Goal: Entertainment & Leisure: Consume media (video, audio)

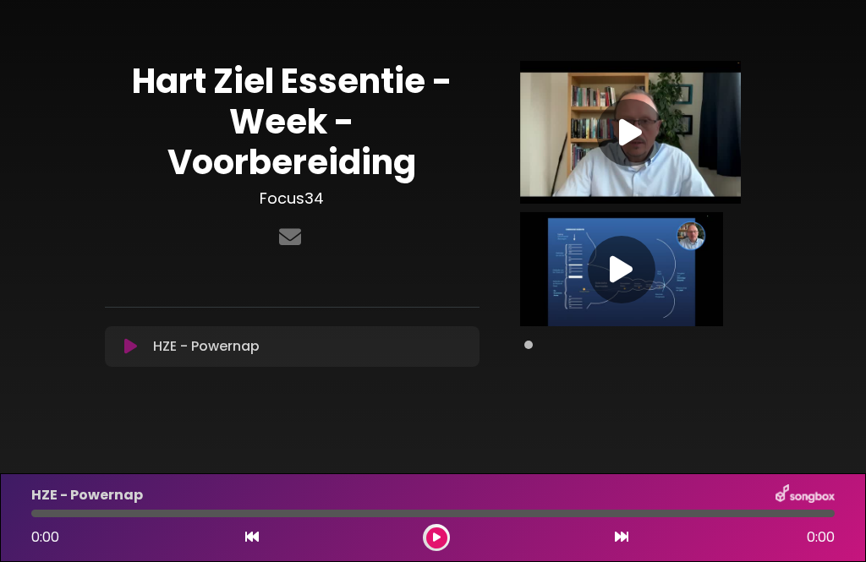
click at [655, 112] on div at bounding box center [630, 133] width 68 height 68
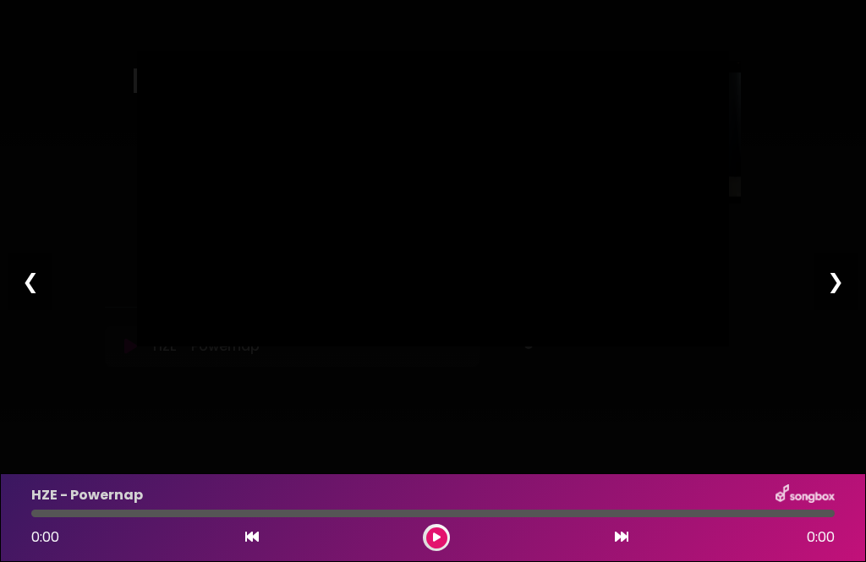
click at [845, 274] on div "❯" at bounding box center [835, 281] width 44 height 57
type input "*****"
click at [324, 498] on div "Pause Play % buffered 00:00 16:20 49:17 Exit fullscreen Enter fullscreen Play ❮…" at bounding box center [433, 281] width 866 height 562
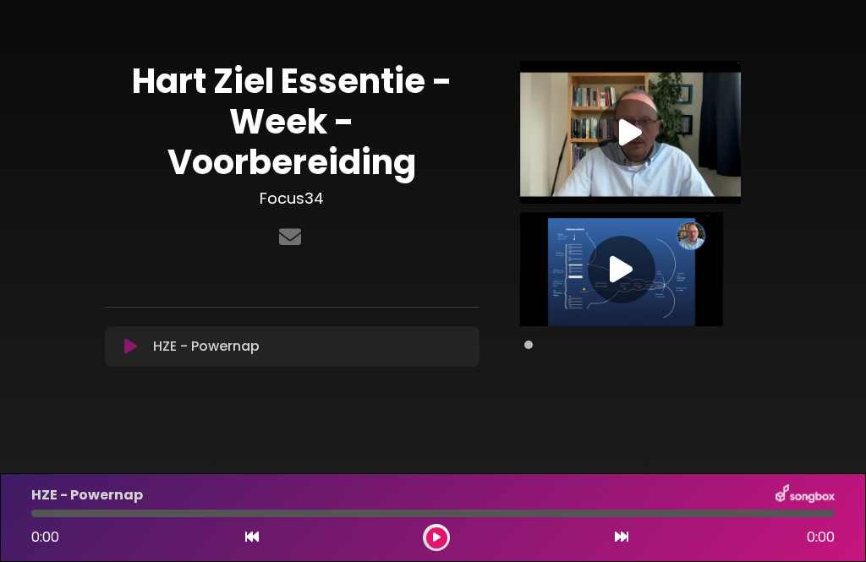
click at [637, 138] on icon at bounding box center [630, 133] width 23 height 30
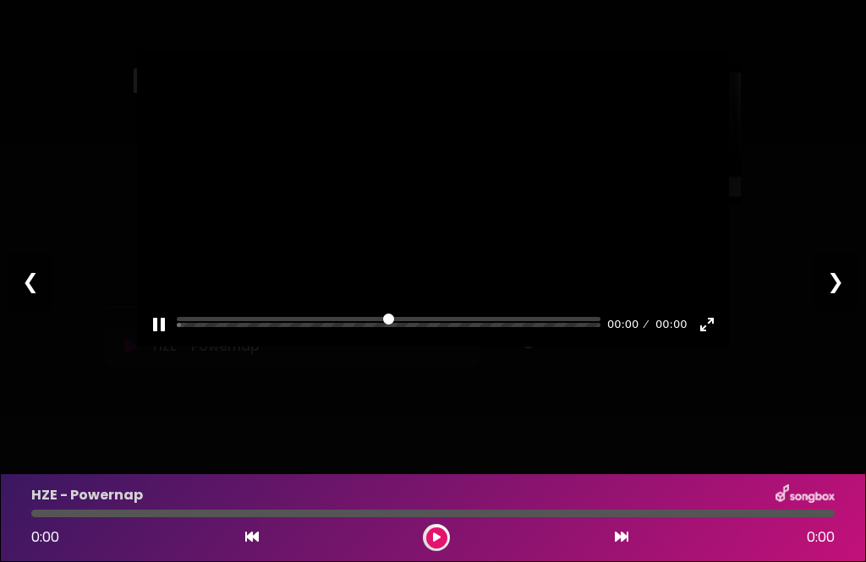
click at [637, 129] on div at bounding box center [433, 199] width 592 height 296
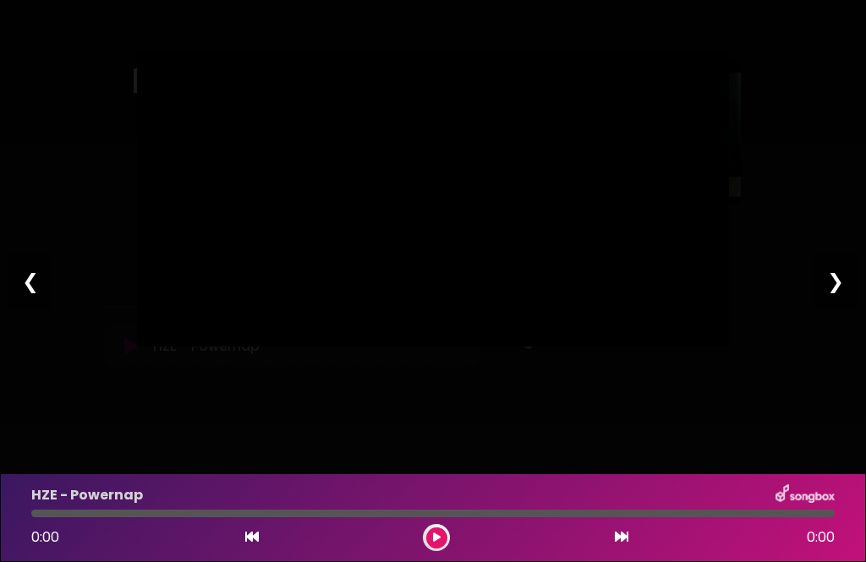
click at [849, 298] on div "❯" at bounding box center [835, 281] width 44 height 57
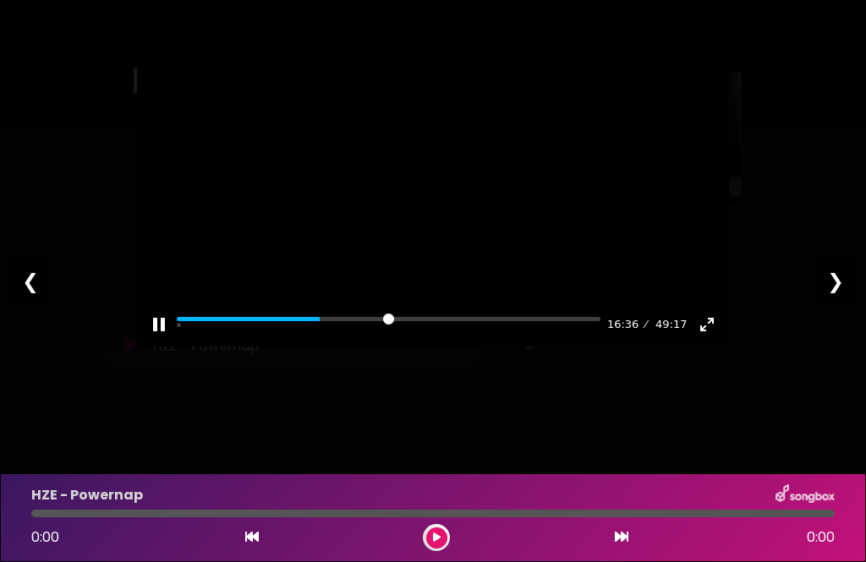
click at [318, 333] on input "Seek" at bounding box center [389, 325] width 424 height 16
click at [330, 347] on div "Pause Play % buffered 00:00 16:36 49:17 Exit fullscreen Enter fullscreen" at bounding box center [433, 314] width 592 height 65
click at [329, 347] on div "Pause Play % buffered 00:00 16:36 49:17 Exit fullscreen Enter fullscreen" at bounding box center [433, 314] width 592 height 65
click at [165, 338] on button "Pause Play" at bounding box center [158, 324] width 27 height 27
click at [445, 219] on button "Play" at bounding box center [433, 198] width 41 height 41
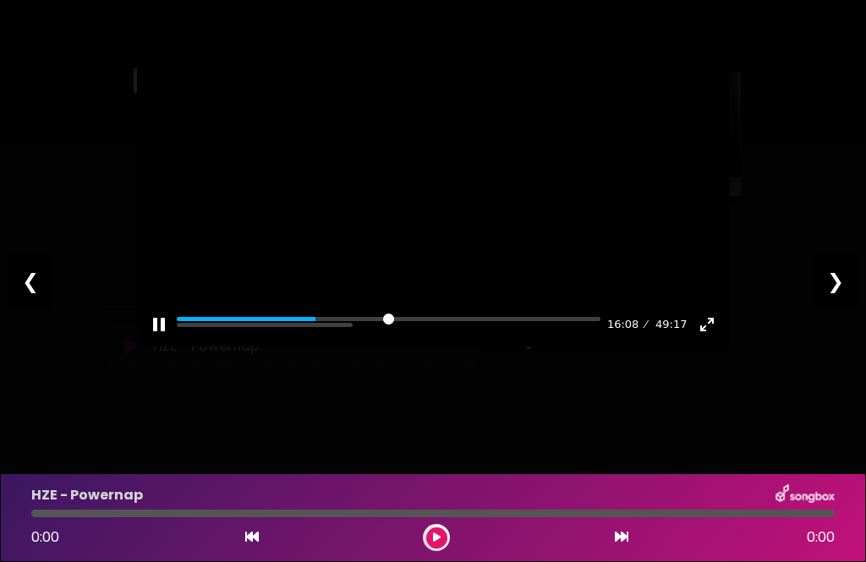
click at [439, 251] on div at bounding box center [433, 199] width 592 height 296
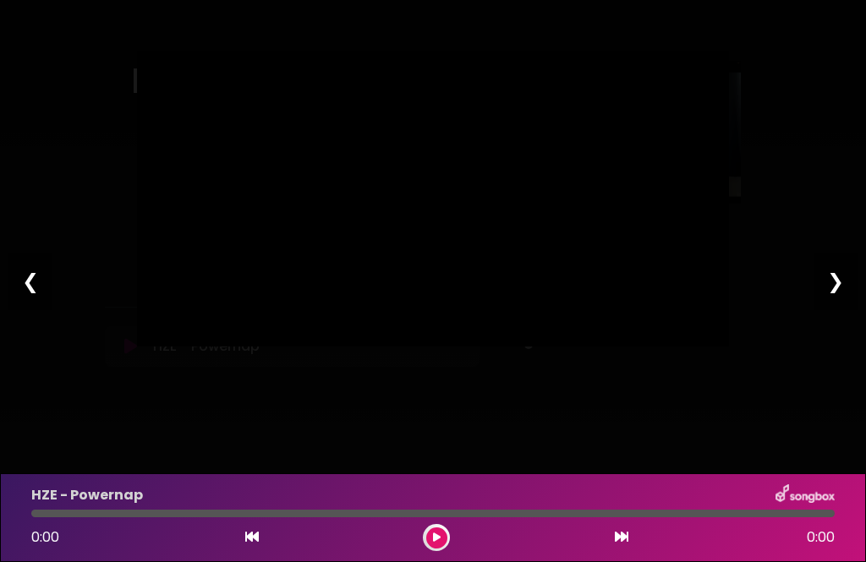
type input "****"
click at [360, 450] on div "Pause Play % buffered 00:00 17:35 49:17 Exit fullscreen Enter fullscreen Play ❮…" at bounding box center [433, 281] width 866 height 562
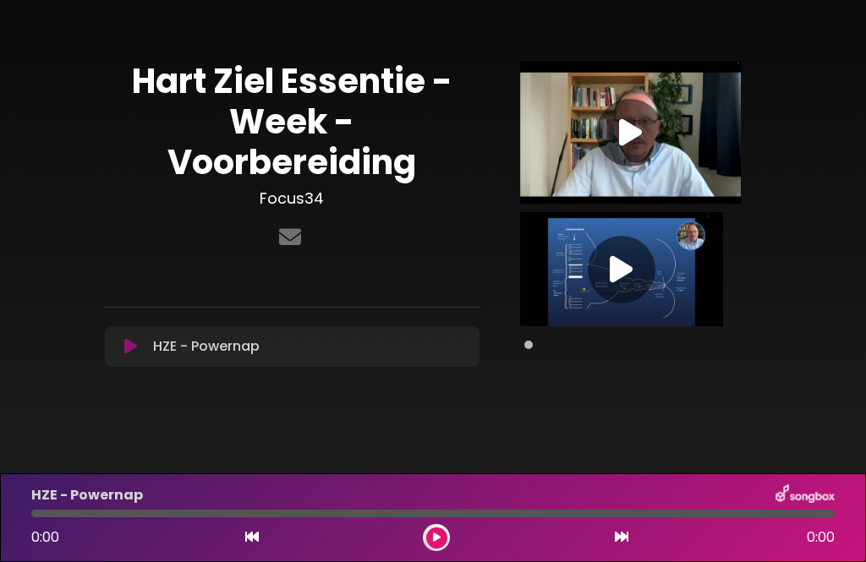
click at [648, 133] on div at bounding box center [630, 133] width 68 height 68
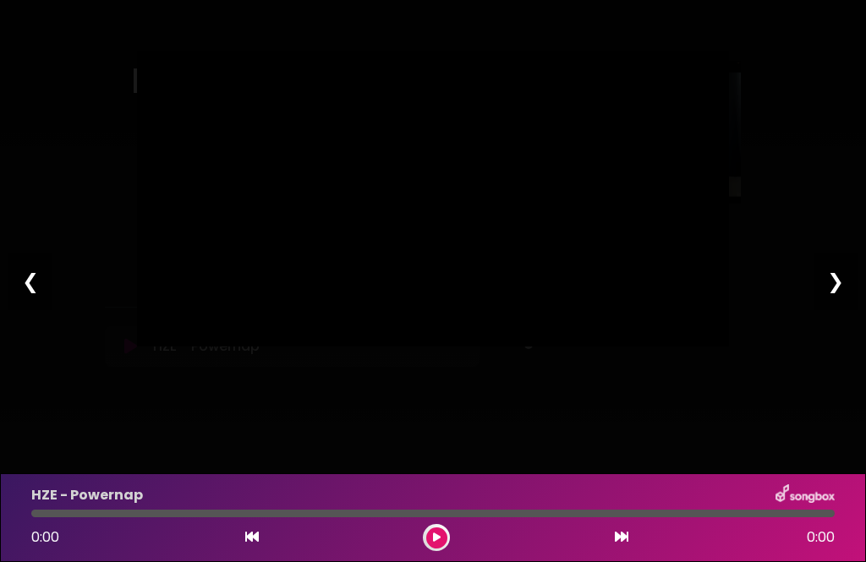
click at [840, 308] on div "❯" at bounding box center [835, 281] width 44 height 57
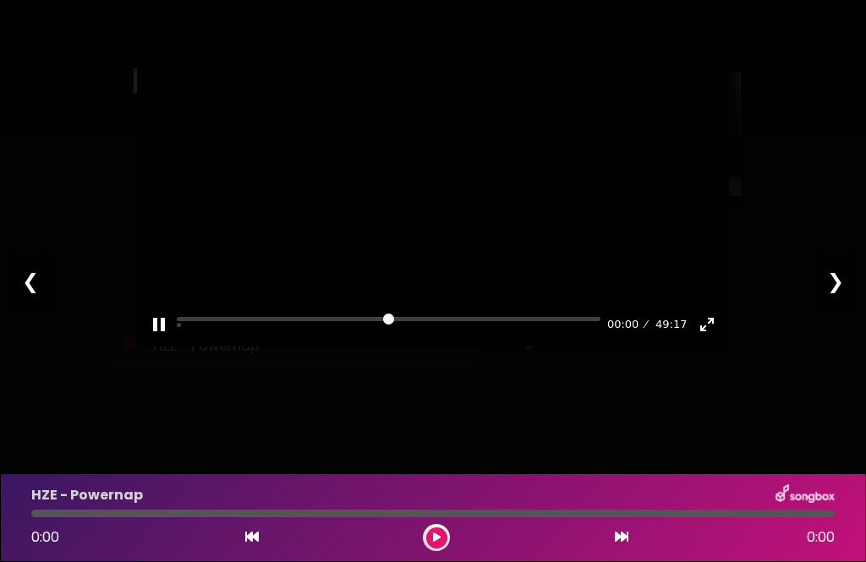
click at [290, 347] on div "Pause Play % buffered 00:00 00:00 49:17 Exit fullscreen Enter fullscreen" at bounding box center [433, 314] width 592 height 65
click at [342, 333] on input "Seek" at bounding box center [389, 325] width 424 height 16
click at [171, 338] on button "Pause Play" at bounding box center [158, 324] width 27 height 27
click at [435, 219] on button "Play" at bounding box center [433, 198] width 41 height 41
click at [462, 213] on div at bounding box center [433, 199] width 592 height 296
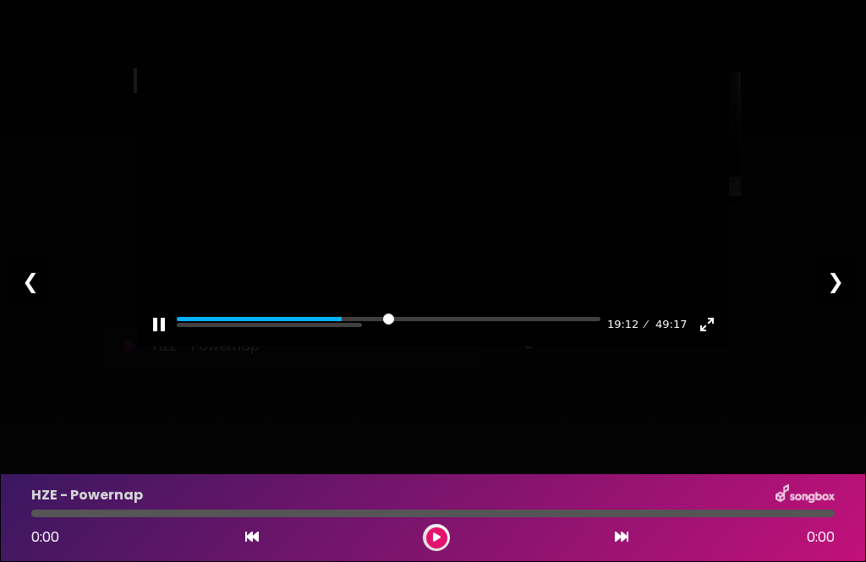
click at [441, 223] on div at bounding box center [433, 199] width 592 height 296
click at [167, 338] on button "Pause Play" at bounding box center [158, 324] width 27 height 27
click at [341, 347] on div "Pause Play % buffered 00:00 19:14 49:17 Exit fullscreen Enter fullscreen" at bounding box center [433, 314] width 592 height 65
click at [338, 347] on div "Pause Play % buffered 00:00 19:14 49:17 Exit fullscreen Enter fullscreen" at bounding box center [433, 314] width 592 height 65
click at [347, 347] on div "Pause Play % buffered 00:00 19:14 49:17 Exit fullscreen Enter fullscreen" at bounding box center [433, 314] width 592 height 65
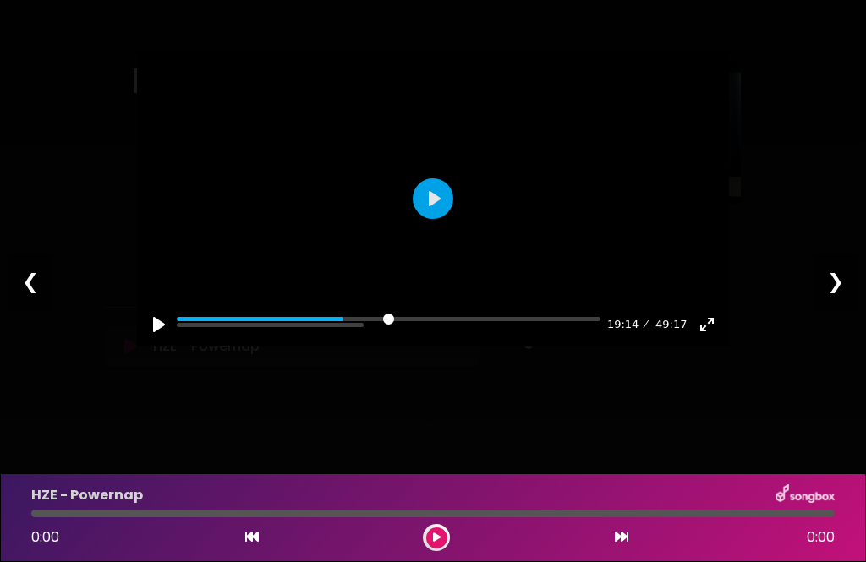
click at [328, 347] on div "Pause Play % buffered 00:00 19:14 49:17 Exit fullscreen Enter fullscreen" at bounding box center [433, 314] width 592 height 65
type input "*****"
click at [327, 333] on input "Seek" at bounding box center [389, 325] width 424 height 16
